Goal: Navigation & Orientation: Find specific page/section

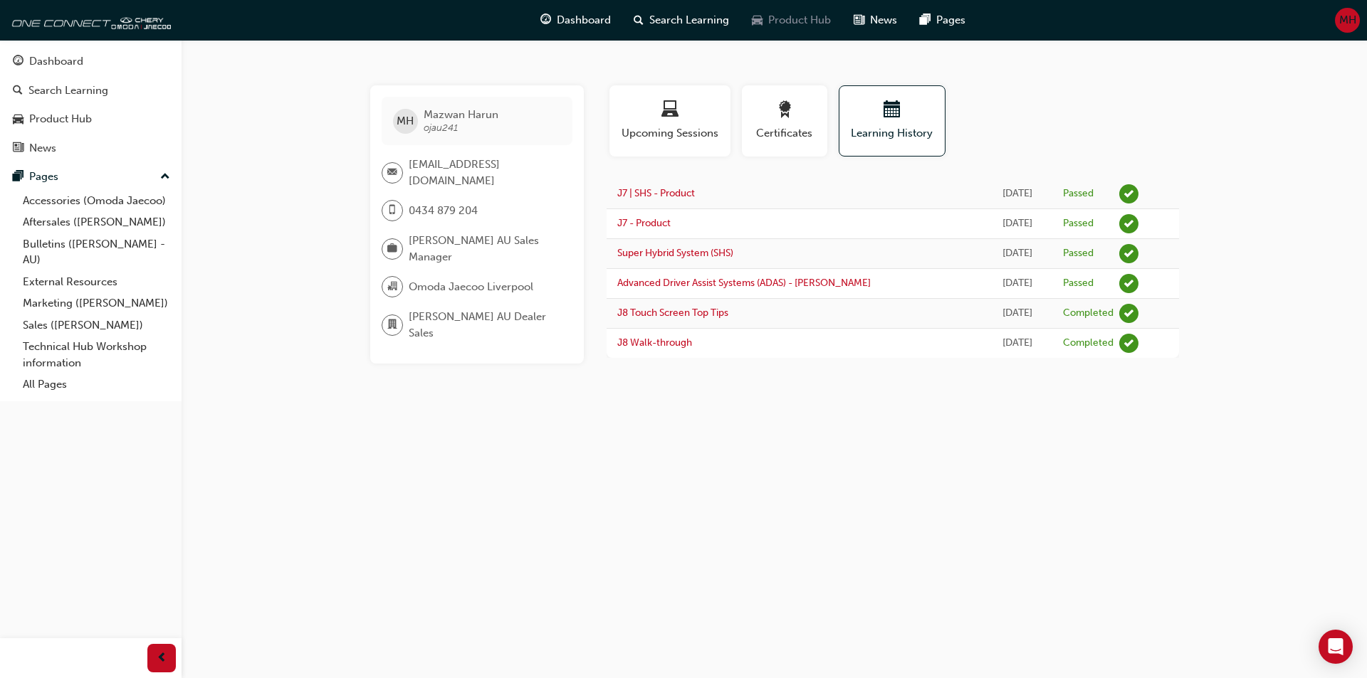
click at [788, 18] on span "Product Hub" at bounding box center [799, 20] width 63 height 16
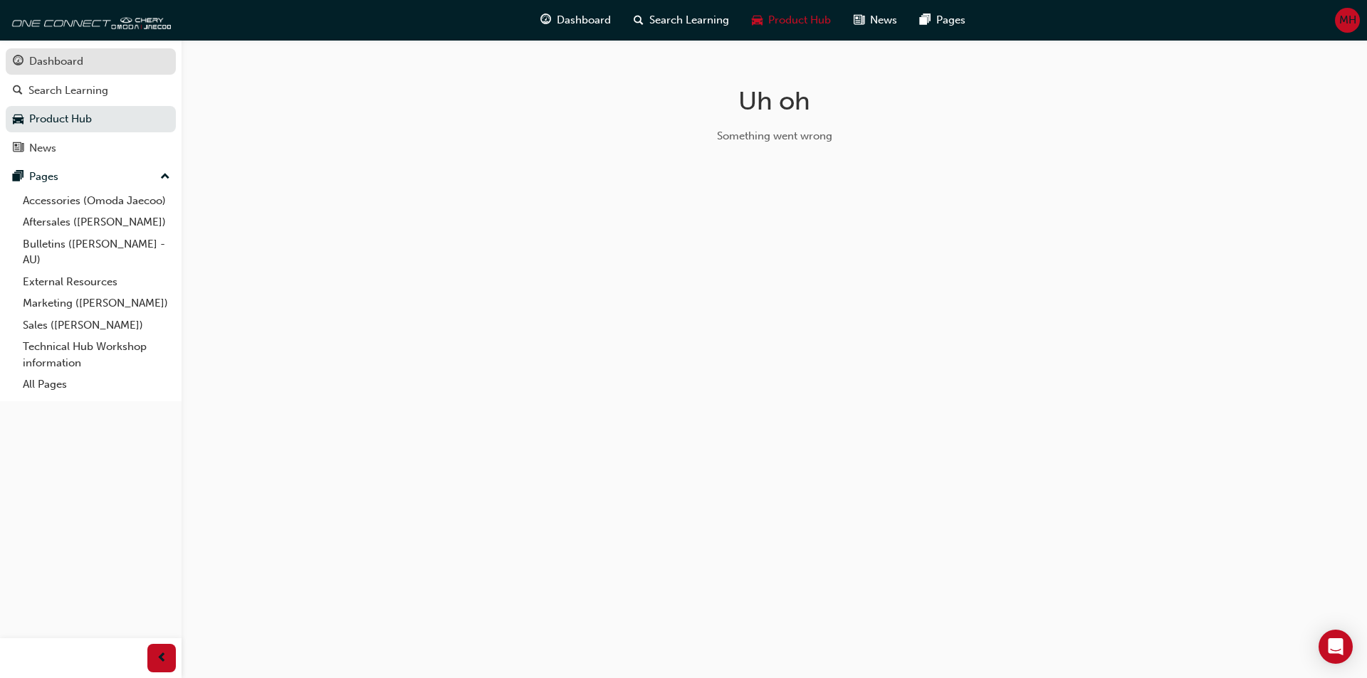
click at [75, 61] on div "Dashboard" at bounding box center [56, 61] width 54 height 16
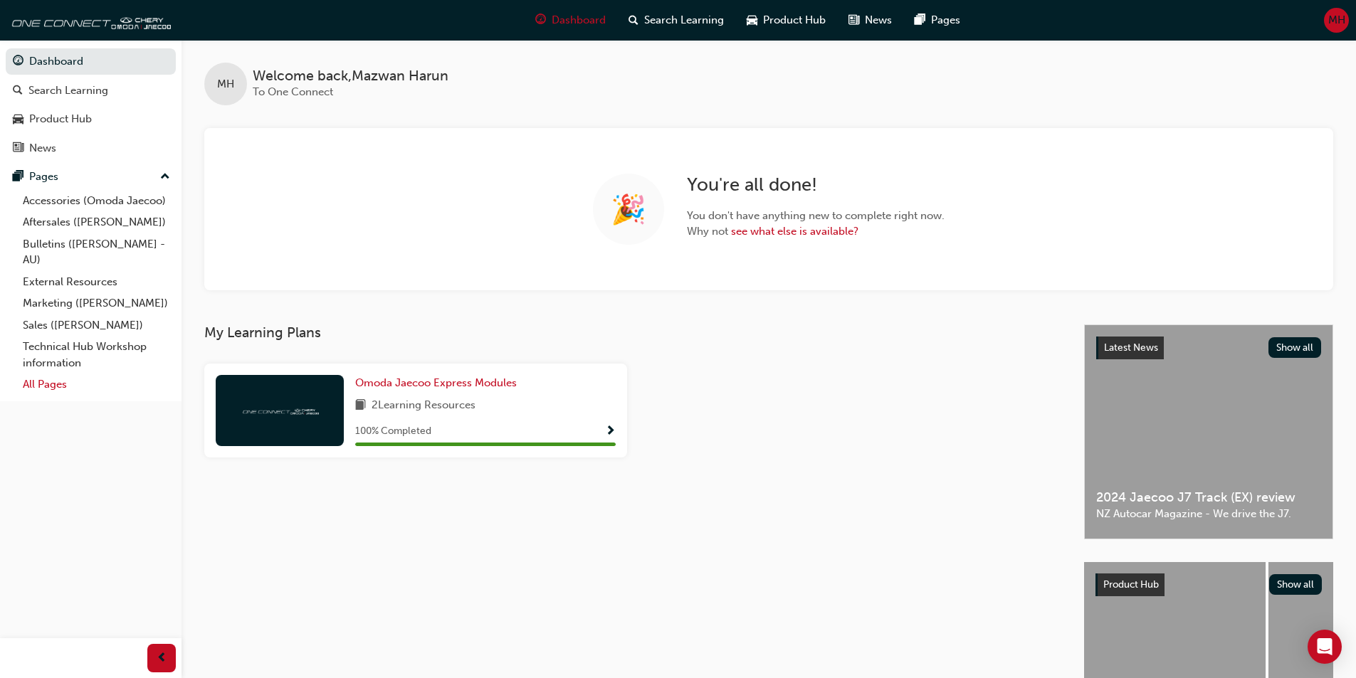
click at [37, 385] on link "All Pages" at bounding box center [96, 385] width 159 height 22
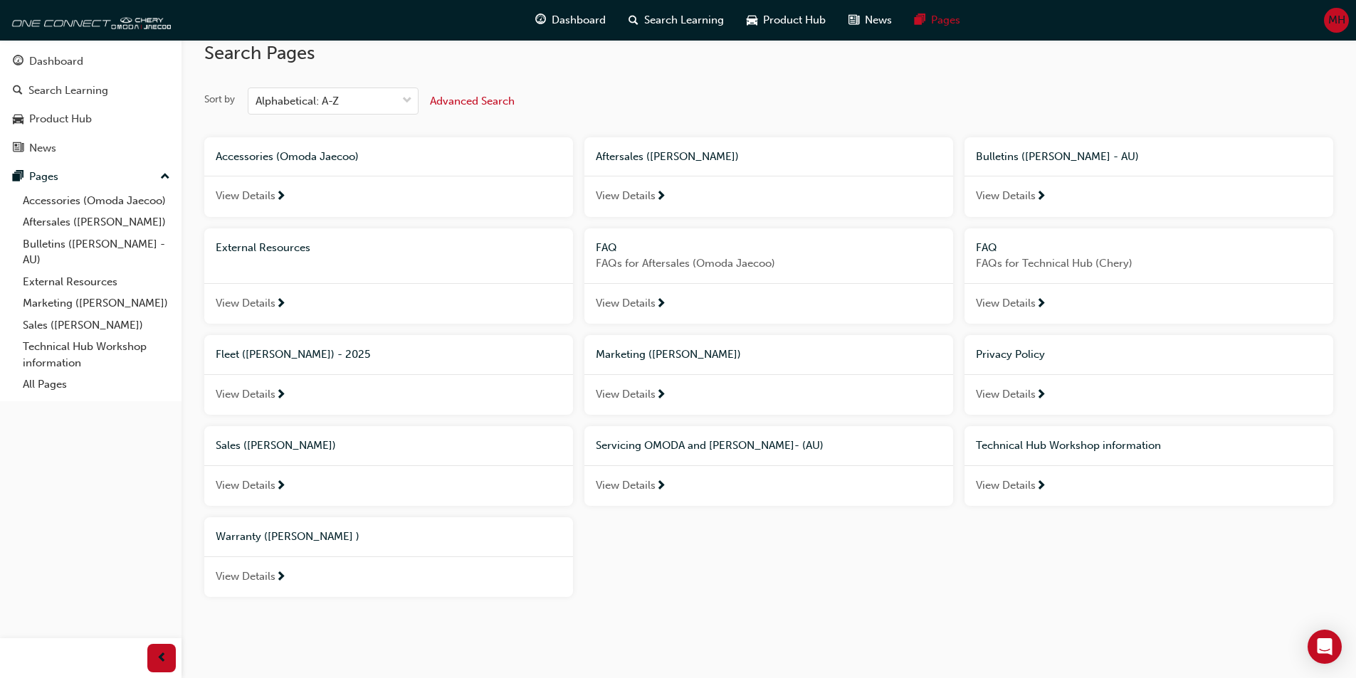
scroll to position [32, 0]
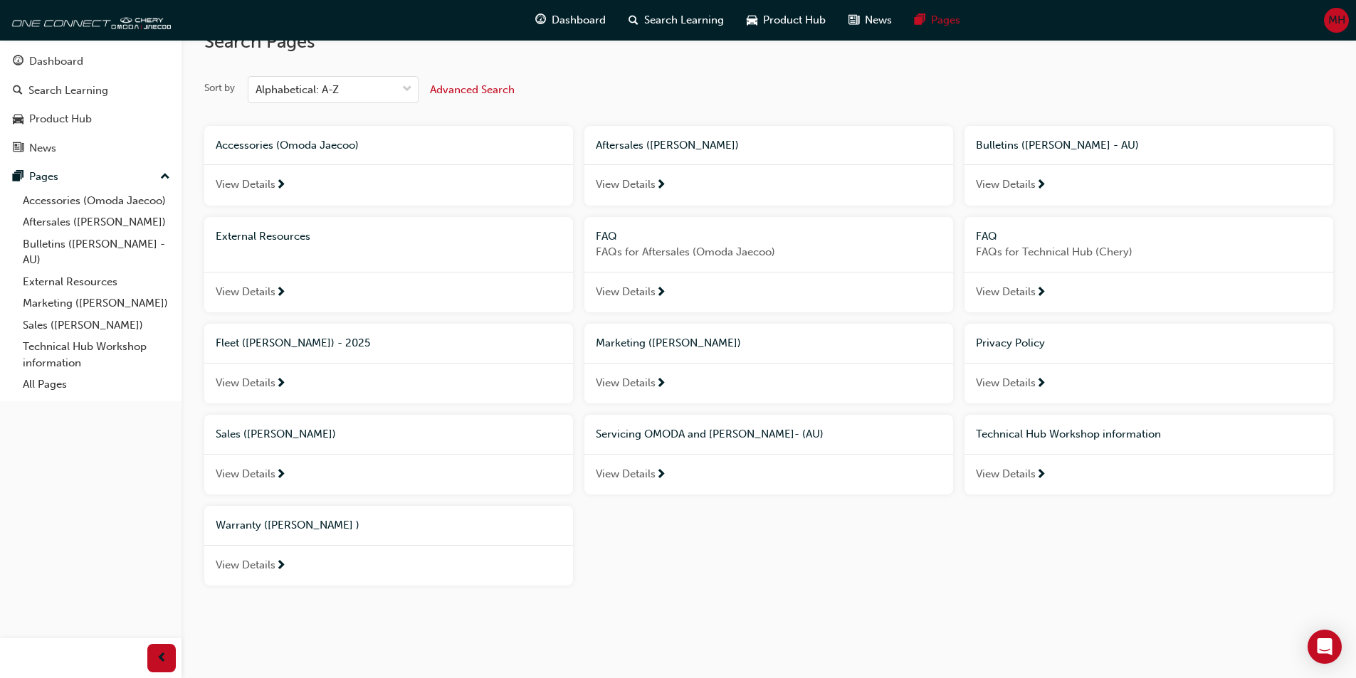
click at [249, 342] on span "Fleet ([PERSON_NAME]) - 2025" at bounding box center [293, 343] width 154 height 13
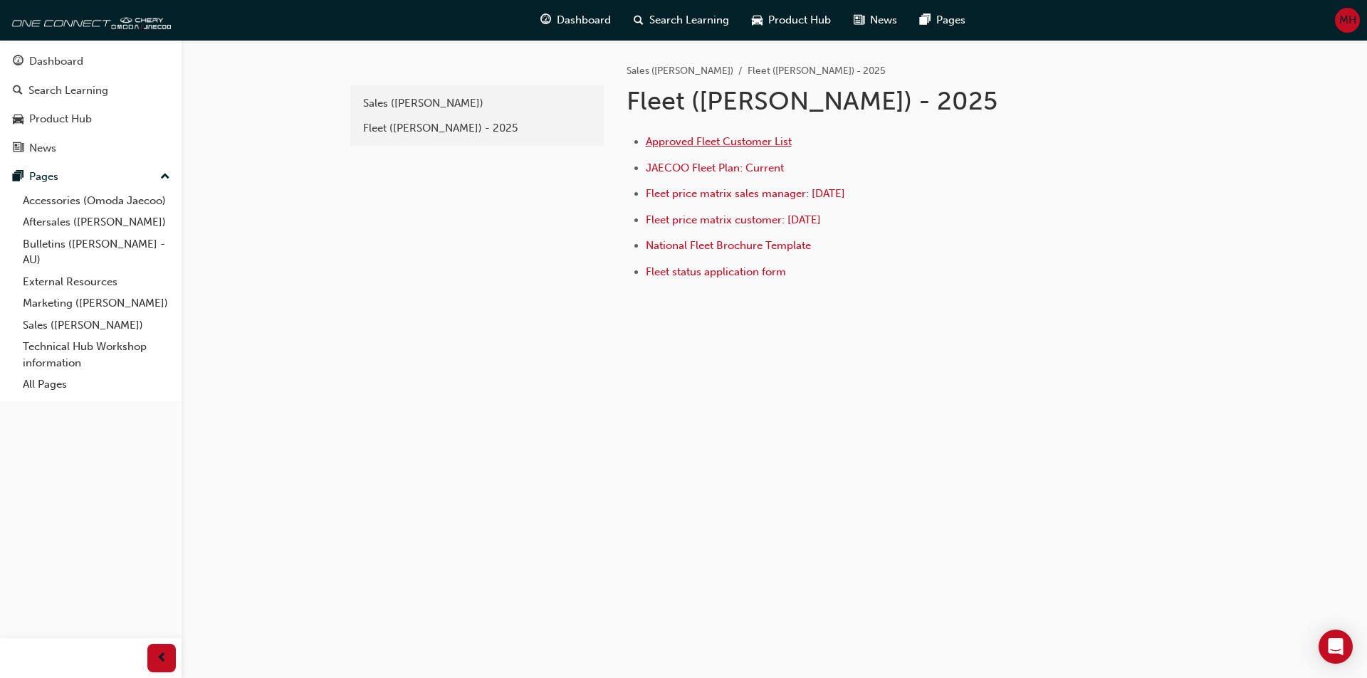
click at [693, 143] on span "Approved Fleet Customer List" at bounding box center [719, 141] width 146 height 13
